Goal: Information Seeking & Learning: Check status

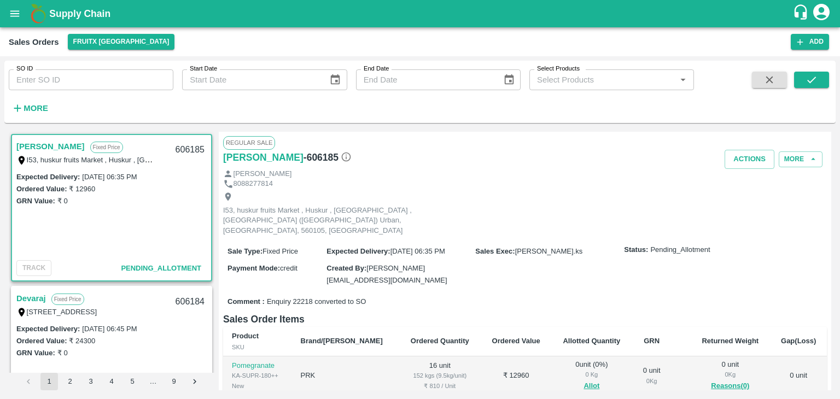
drag, startPoint x: 52, startPoint y: 2, endPoint x: 53, endPoint y: -17, distance: 18.6
click at [53, 0] on html "Supply Chain Sales Orders FruitX Bangalore Add SO ID SO ID Start Date Start Dat…" at bounding box center [420, 199] width 840 height 399
